Goal: Browse casually

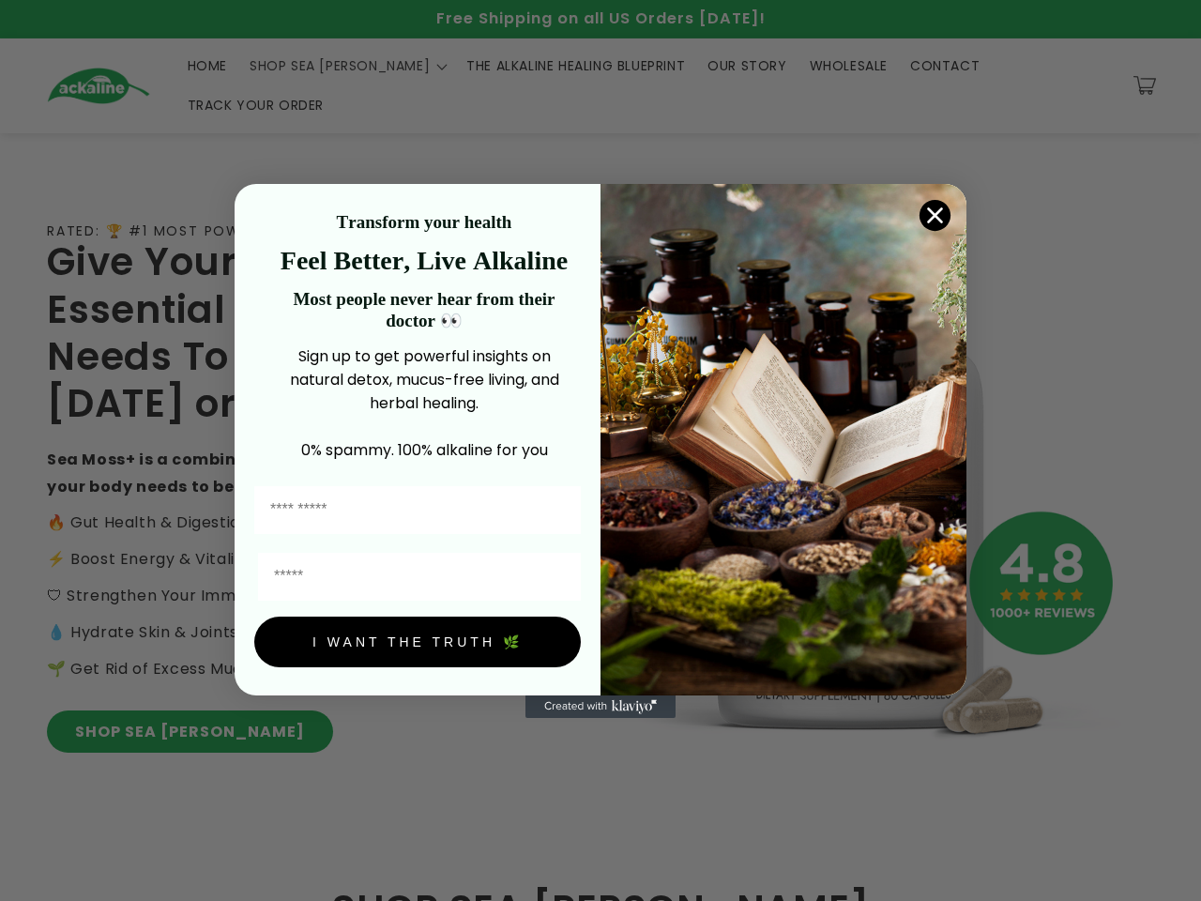
click at [935, 213] on icon "Close dialog" at bounding box center [935, 214] width 13 height 13
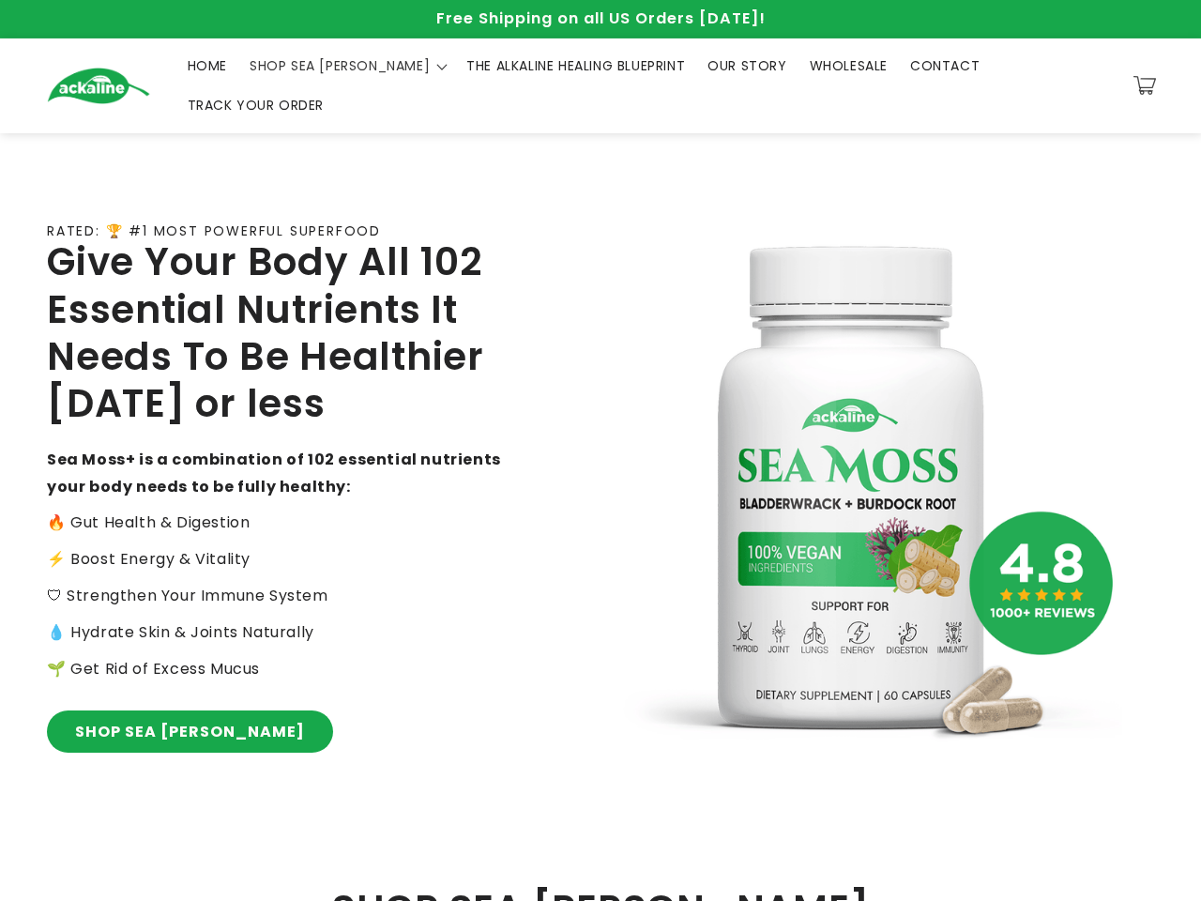
click at [418, 643] on div "Transform your health Feel Better, Live Alkaline Most people never hear from th…" at bounding box center [425, 496] width 352 height 474
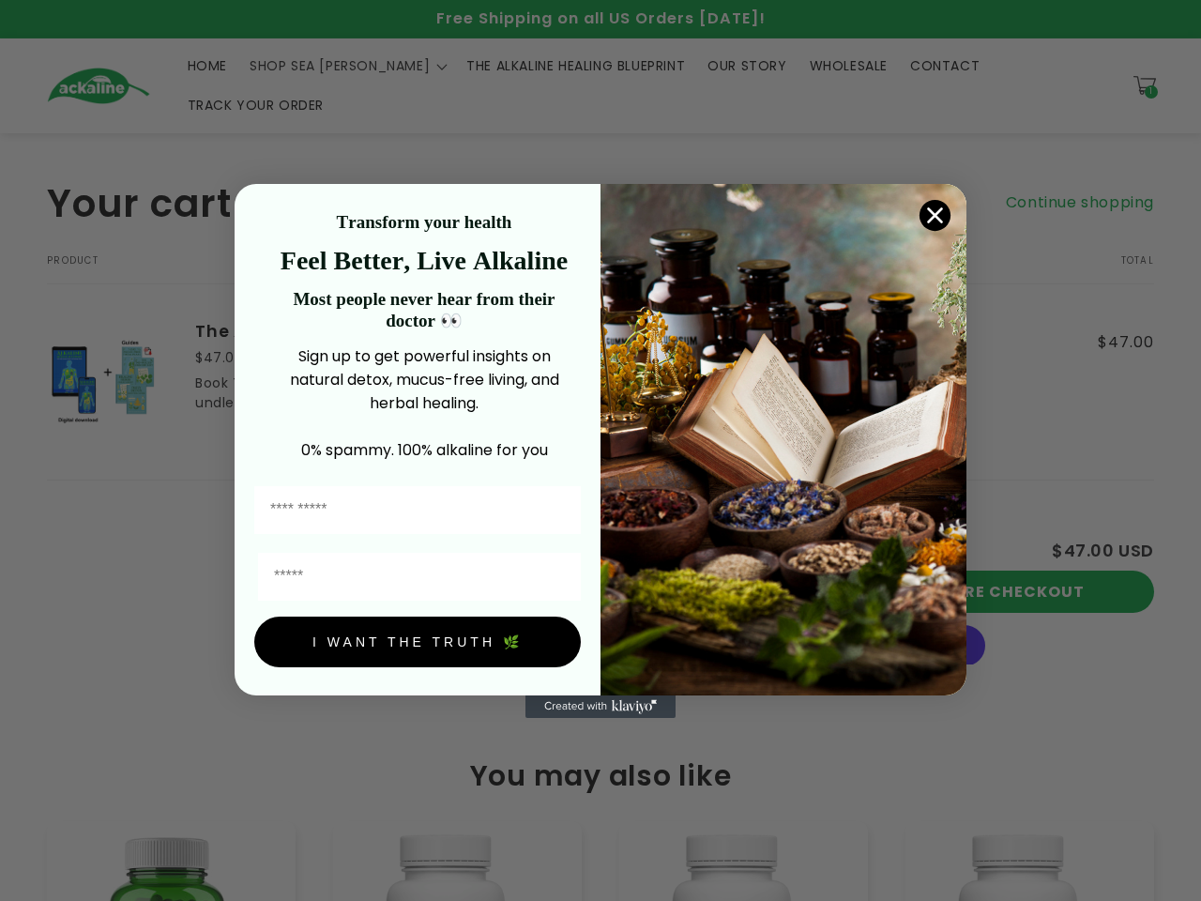
click at [935, 213] on icon "Close dialog" at bounding box center [935, 214] width 13 height 13
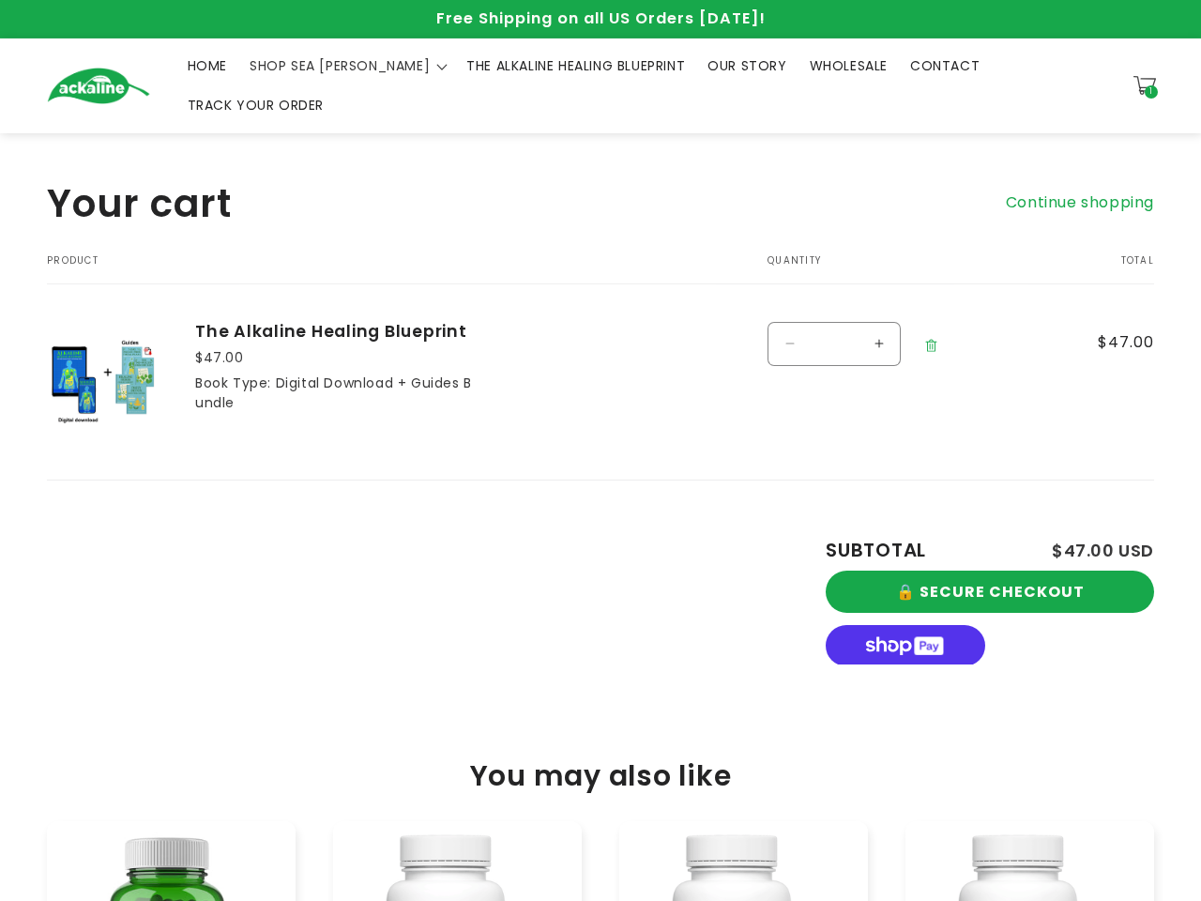
click at [418, 673] on button "I WANT THE TRUTH 🌿" at bounding box center [417, 698] width 327 height 51
